Goal: Navigation & Orientation: Find specific page/section

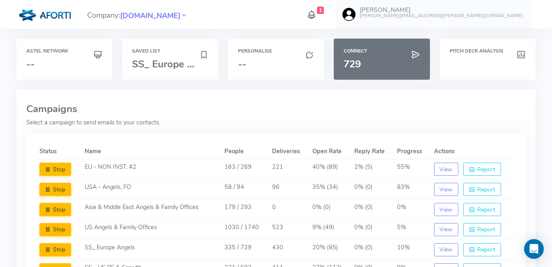
scroll to position [79, 0]
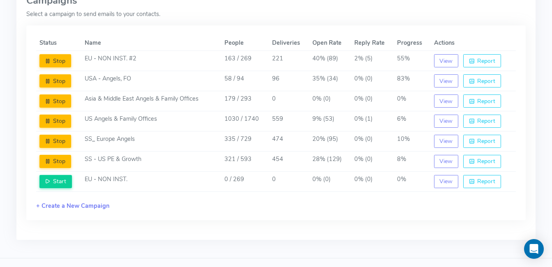
scroll to position [109, 0]
